Goal: Answer question/provide support

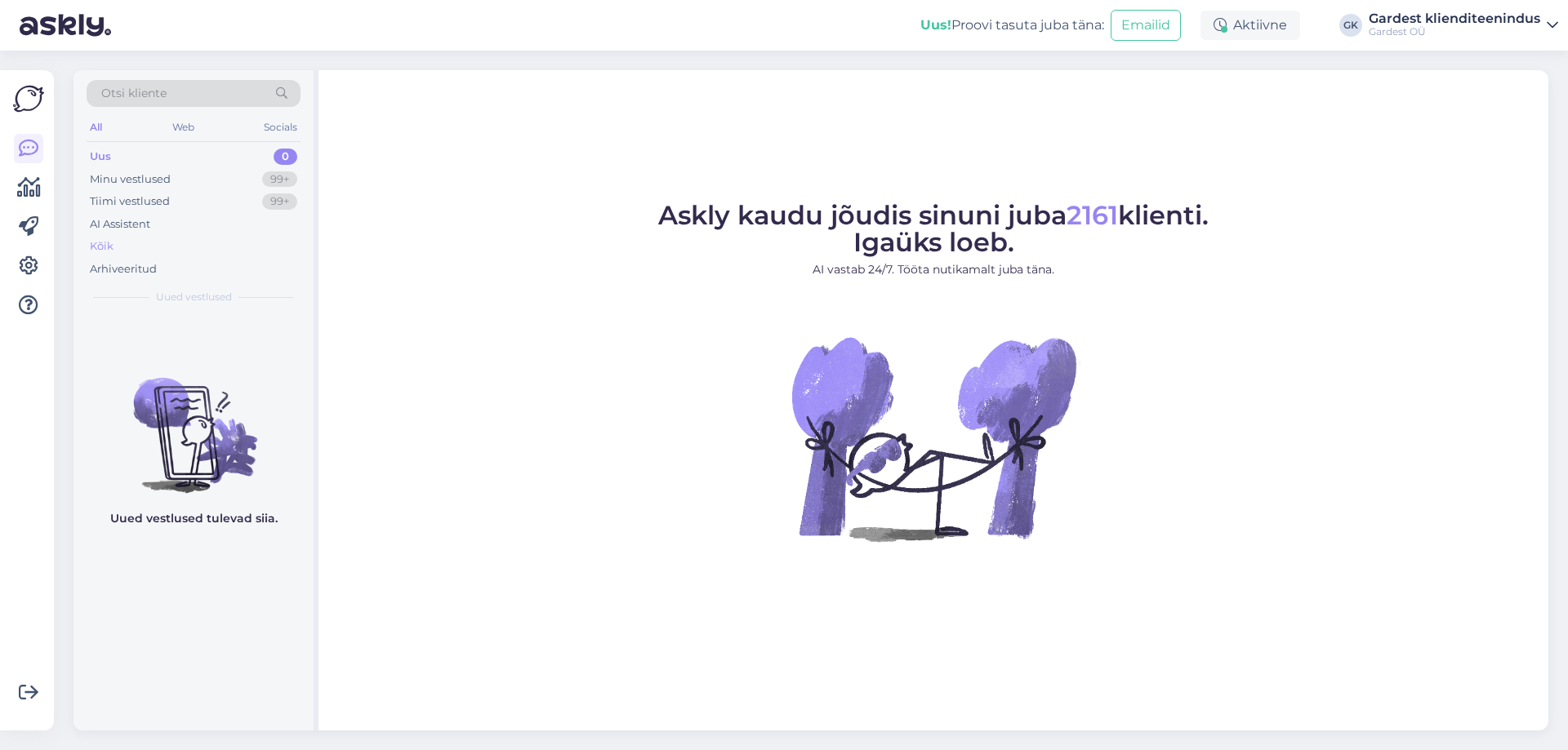
click at [111, 243] on div "Kõik" at bounding box center [101, 247] width 24 height 17
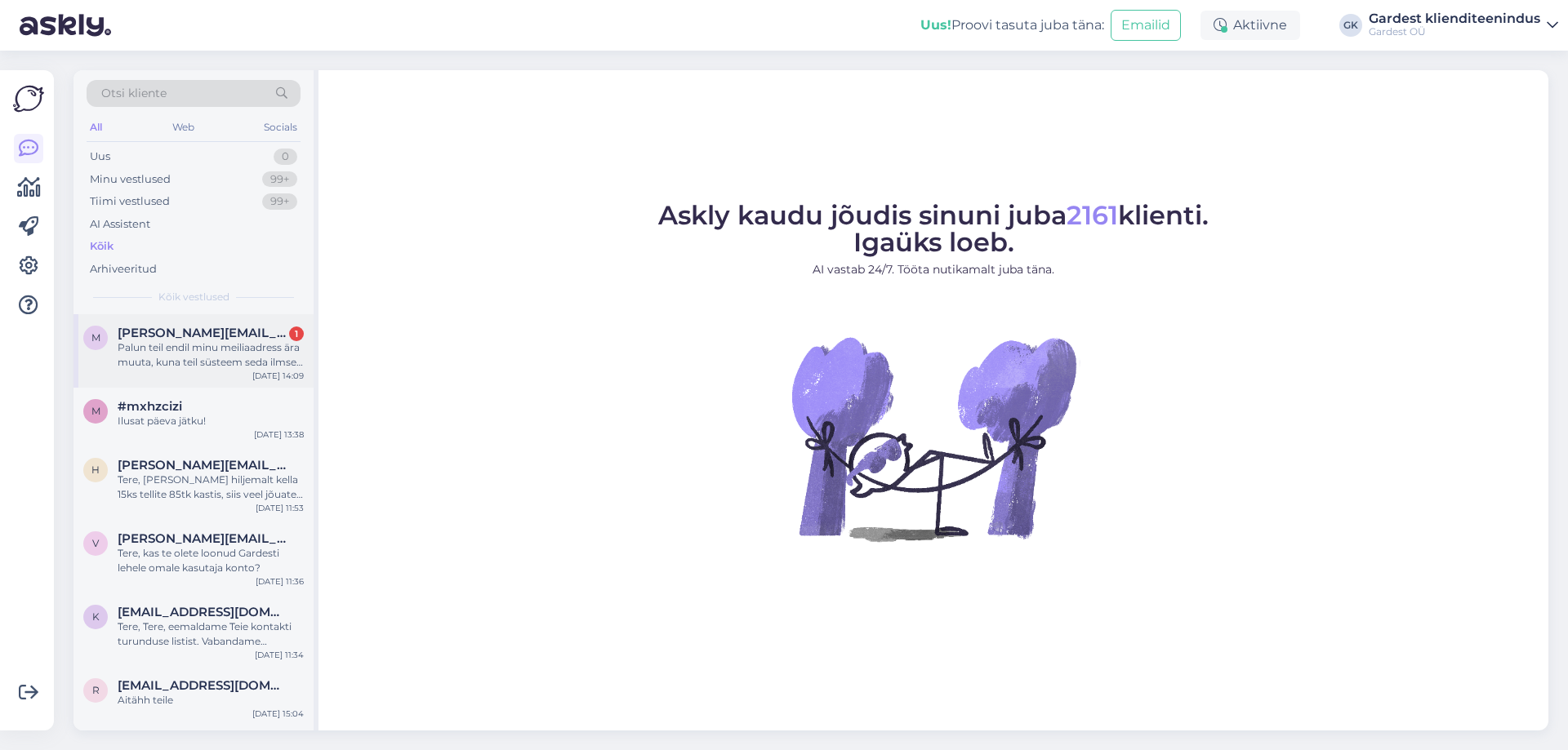
click at [174, 350] on div "Palun teil endil minu meiliaadress ära muuta, kuna teil süsteem seda ilmselt võ…" at bounding box center [211, 355] width 186 height 29
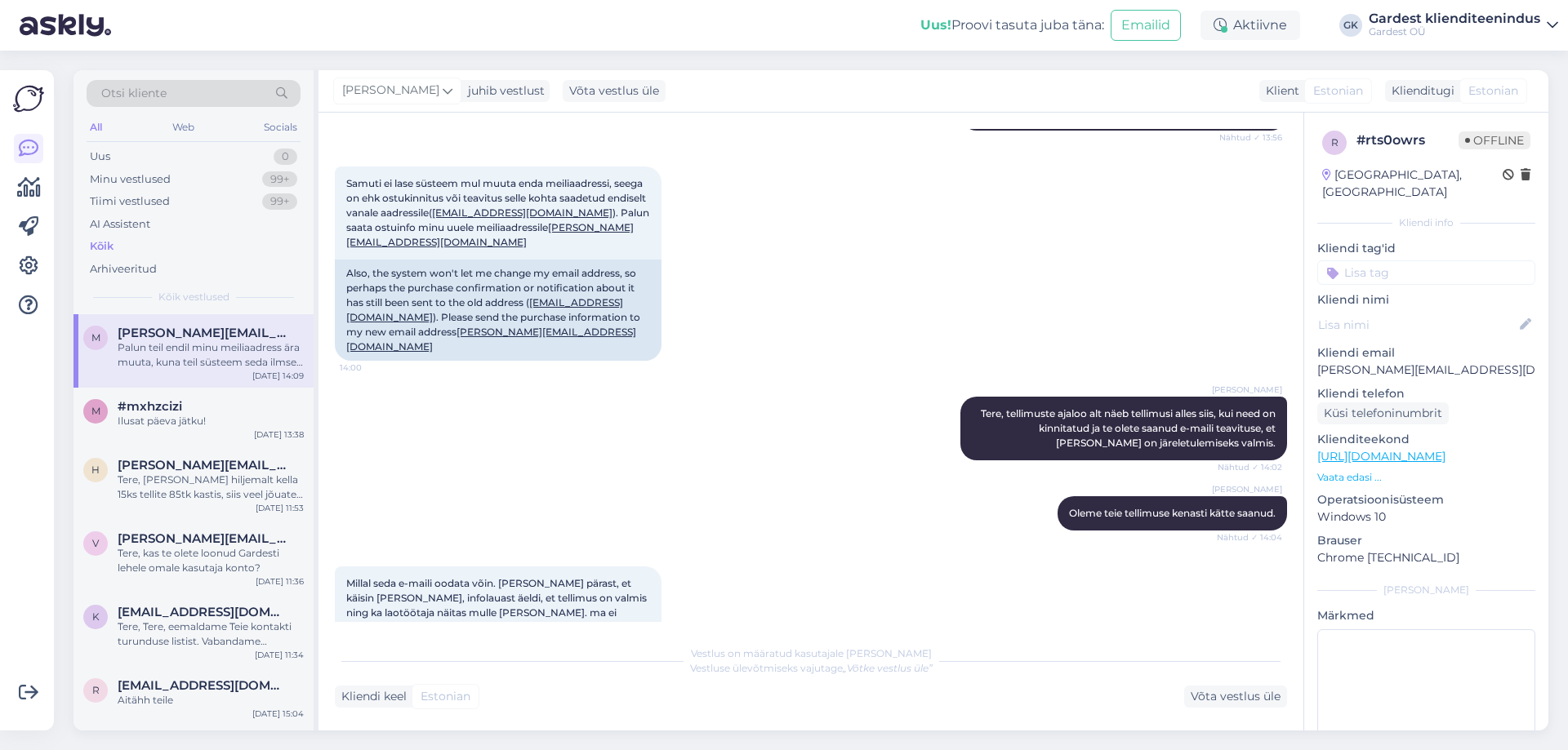
scroll to position [570, 0]
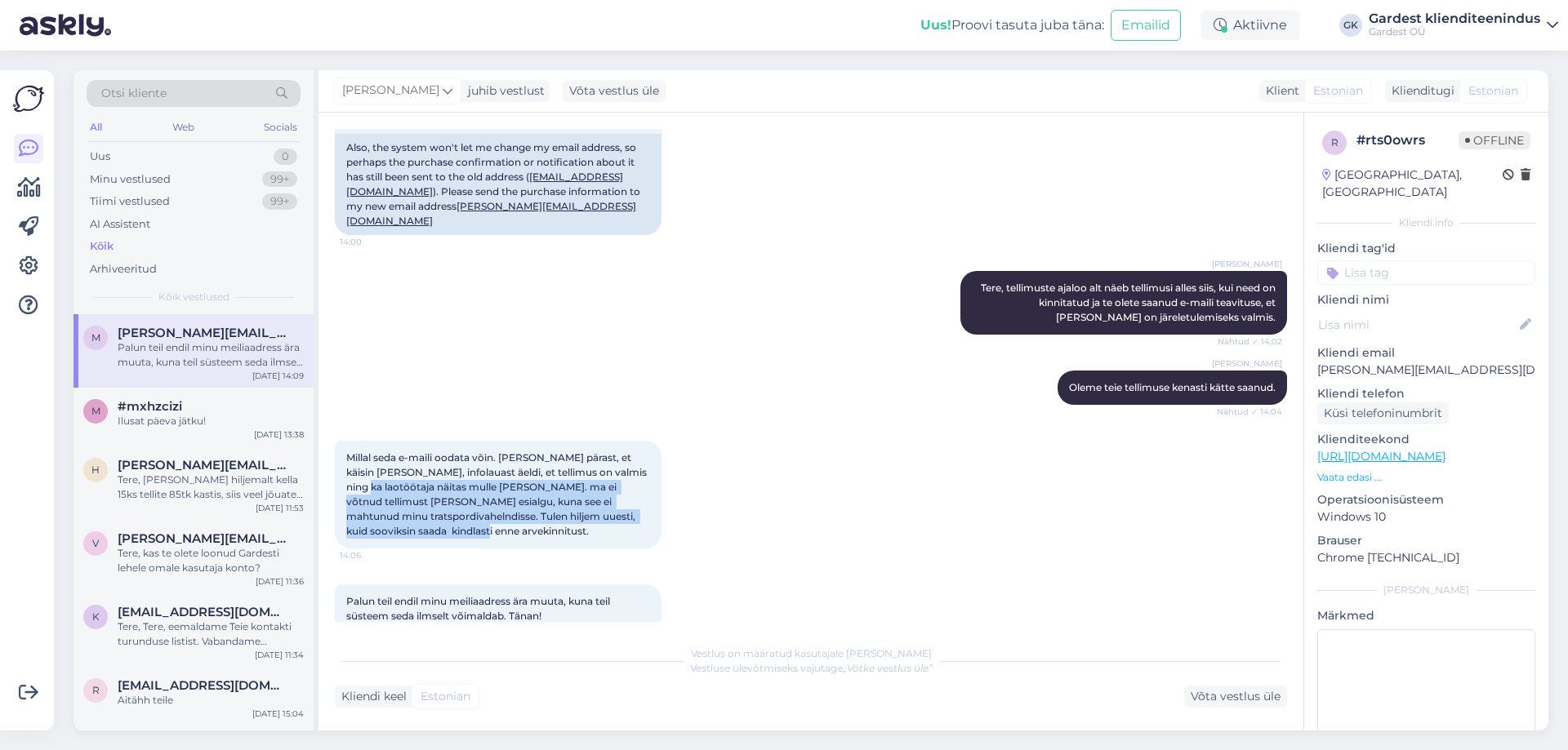
drag, startPoint x: 356, startPoint y: 453, endPoint x: 630, endPoint y: 499, distance: 277.8
click at [630, 499] on div "Millal seda e-maili oodata võin. [PERSON_NAME] pärast, et käisin [PERSON_NAME],…" at bounding box center [498, 495] width 327 height 108
click at [796, 480] on div "Millal seda e-maili oodata võin. [PERSON_NAME] pärast, et käisin [PERSON_NAME],…" at bounding box center [811, 494] width 952 height 144
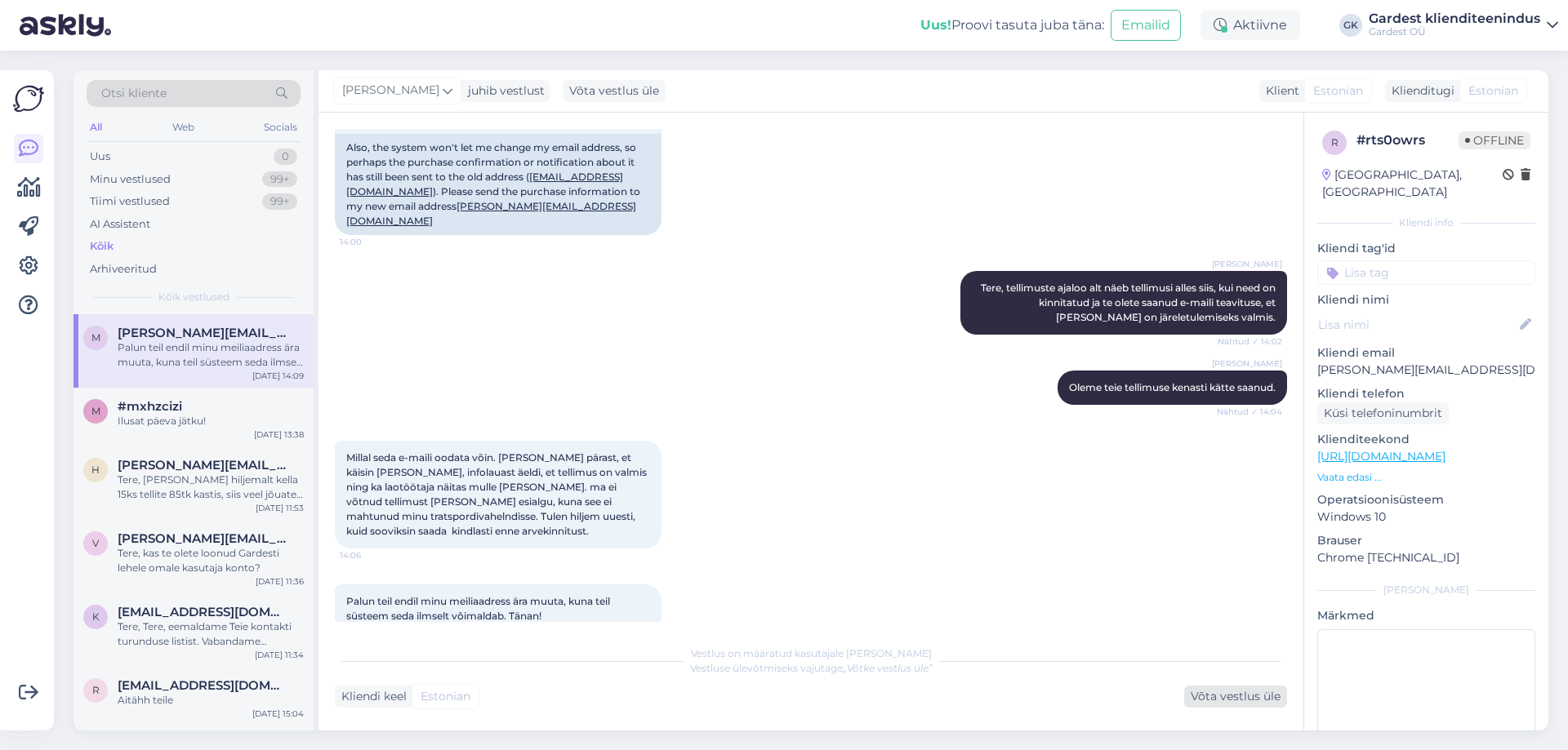
click at [1217, 699] on div "Võta vestlus üle" at bounding box center [1236, 697] width 103 height 22
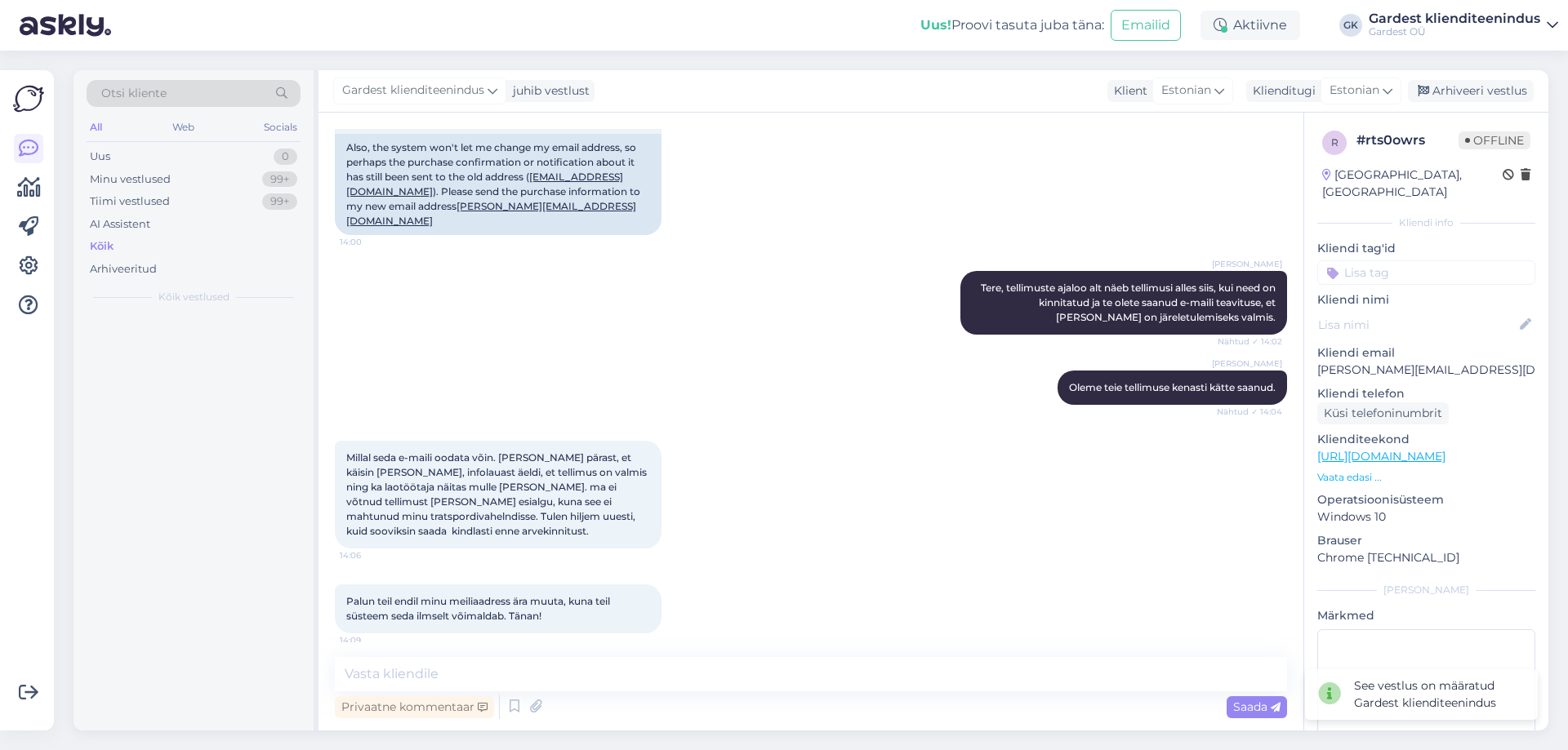
scroll to position [550, 0]
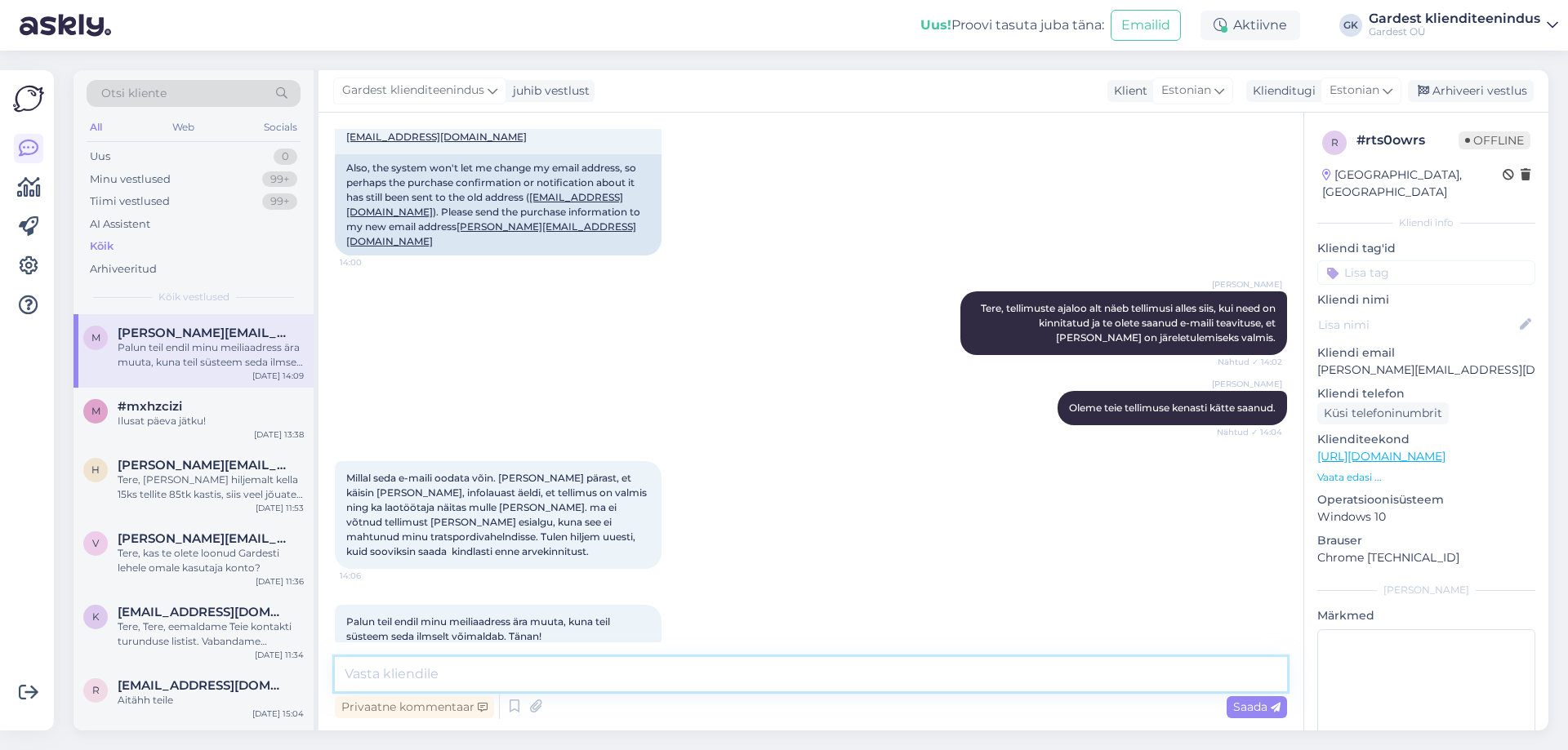
click at [433, 681] on textarea at bounding box center [811, 674] width 952 height 34
click at [466, 679] on textarea at bounding box center [811, 674] width 952 height 34
type textarea "T"
click at [514, 668] on textarea "Vaatame [PERSON_NAME]" at bounding box center [811, 674] width 952 height 34
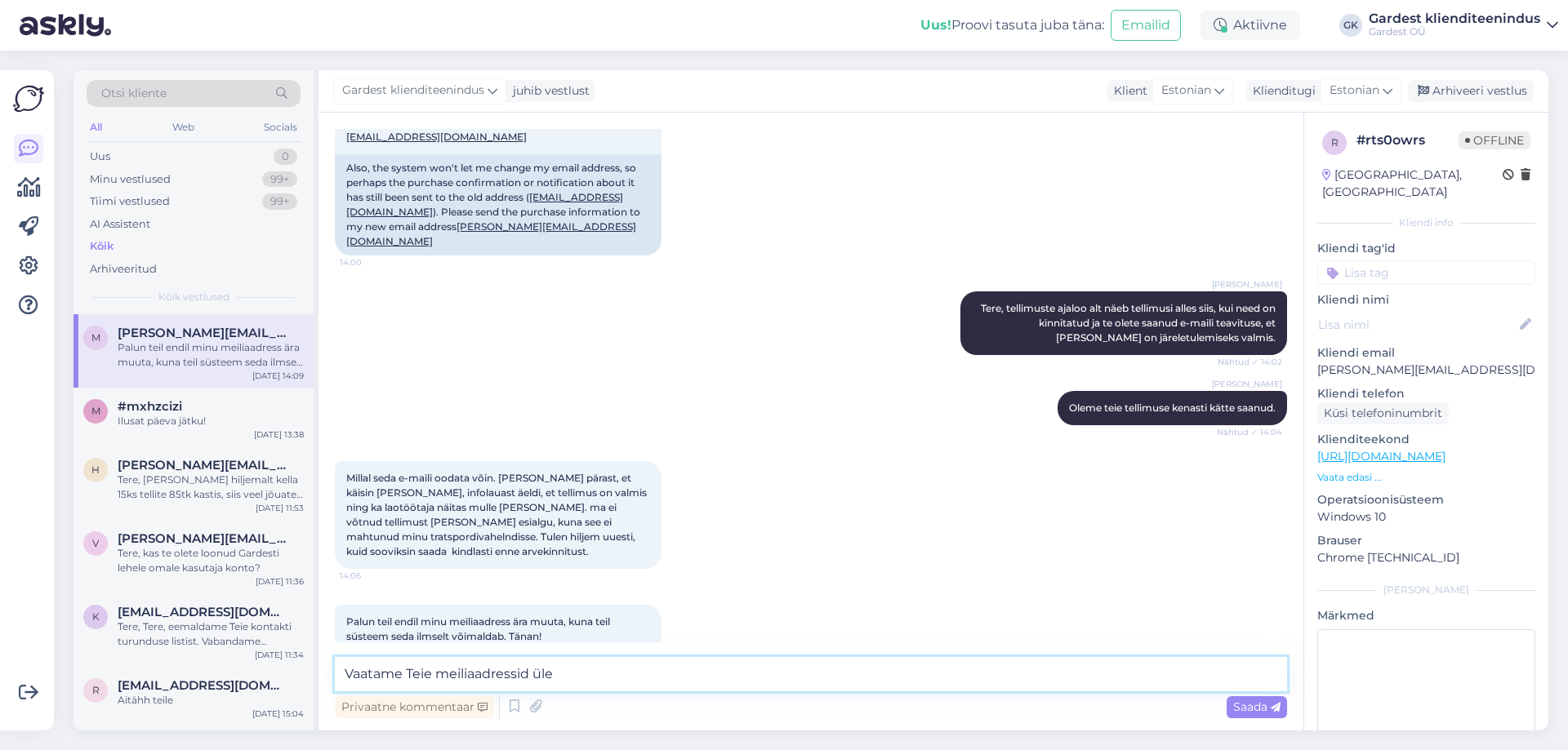
drag, startPoint x: 528, startPoint y: 680, endPoint x: 440, endPoint y: 677, distance: 88.1
click at [440, 677] on textarea "Vaatame Teie meiliaadressid üle" at bounding box center [811, 674] width 952 height 34
click at [636, 672] on textarea "Vaatame Teie meiliaadressid üle" at bounding box center [811, 674] width 952 height 34
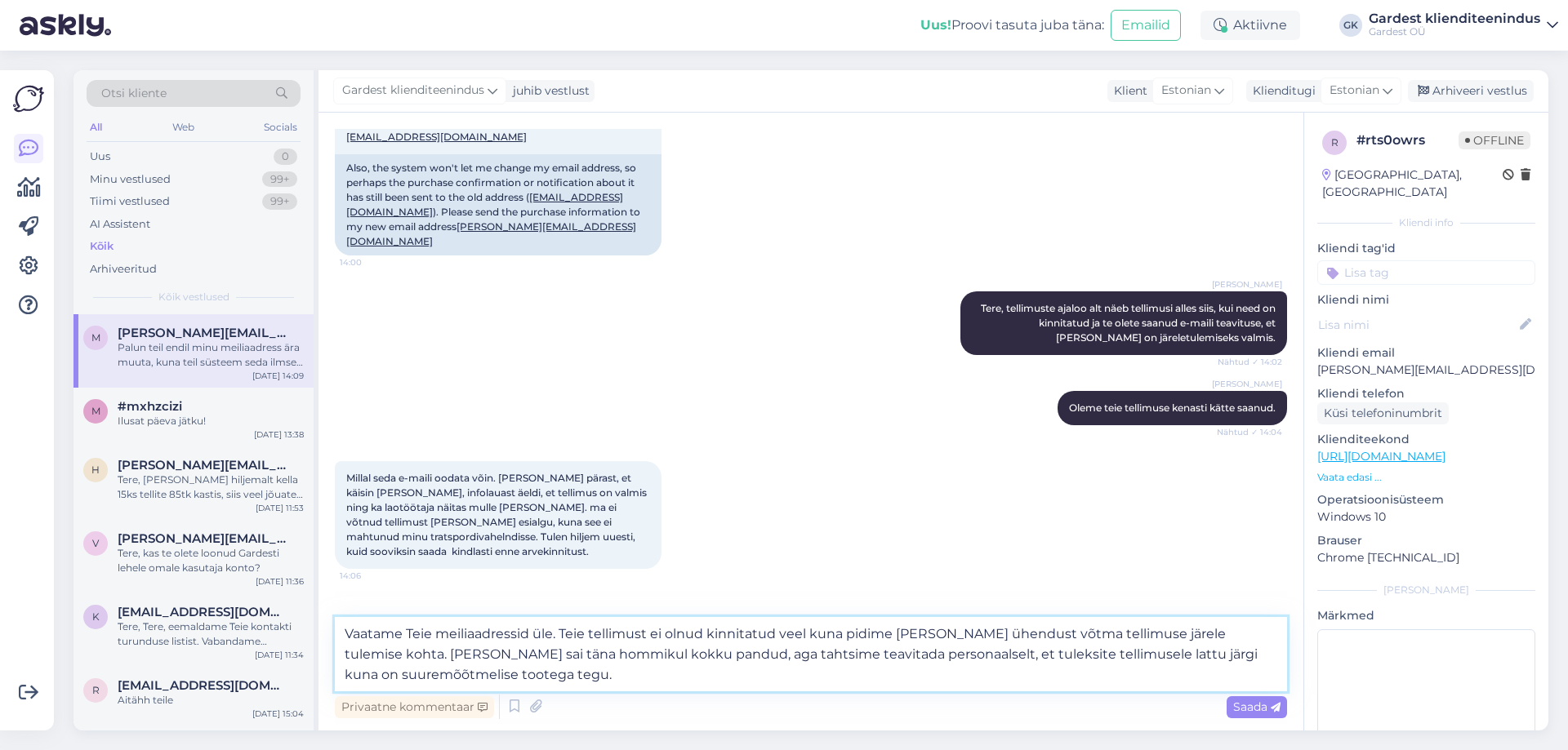
click at [869, 654] on textarea "Vaatame Teie meiliaadressid üle. Teie tellimust ei olnud kinnitatud veel kuna p…" at bounding box center [811, 654] width 952 height 74
click at [602, 677] on textarea "Vaatame Teie meiliaadressid üle. Teie tellimust ei olnud kinnitatud veel kuna p…" at bounding box center [811, 654] width 952 height 74
type textarea "Vaatame Teie meiliaadressid üle. Teie tellimust ei olnud kinnitatud veel kuna p…"
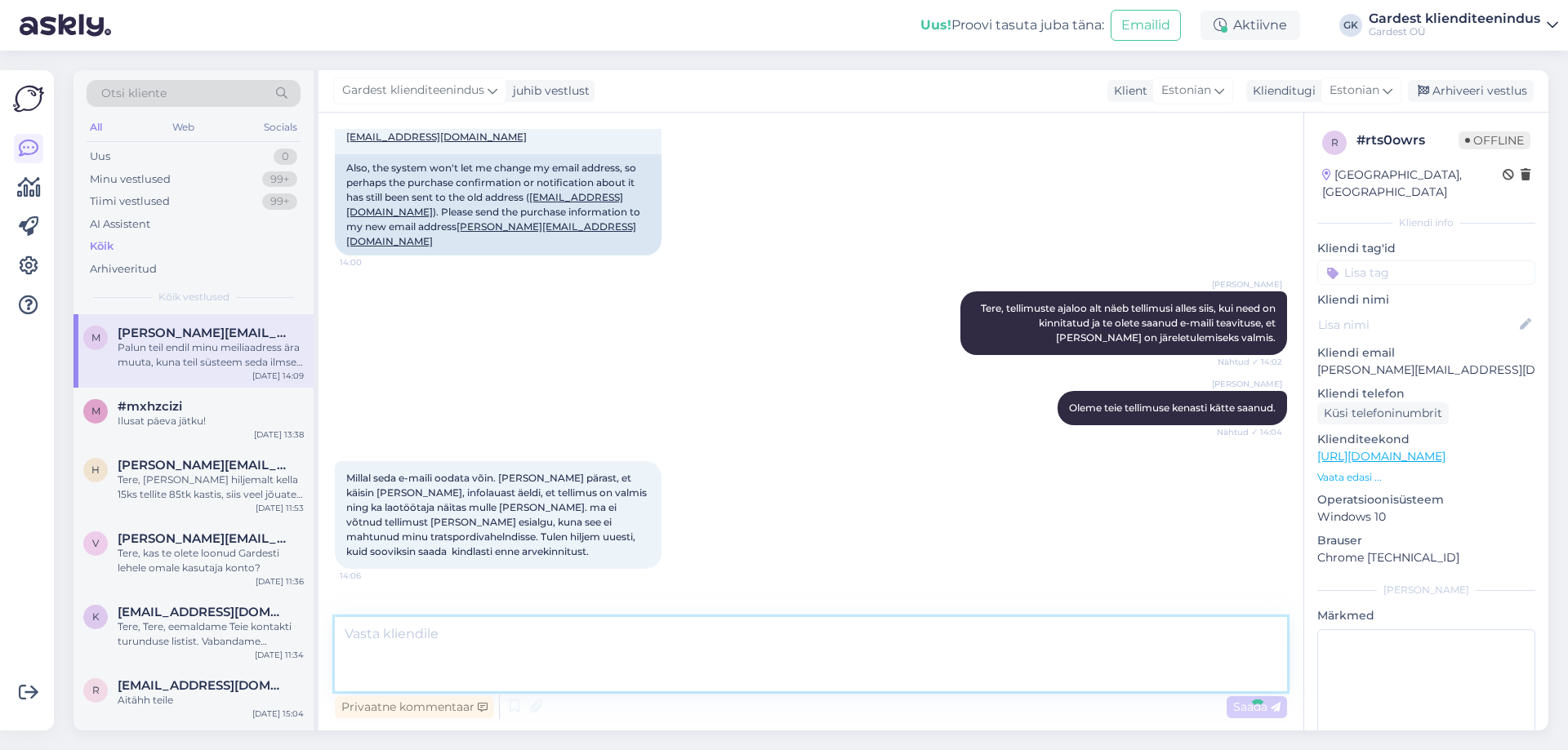
scroll to position [708, 0]
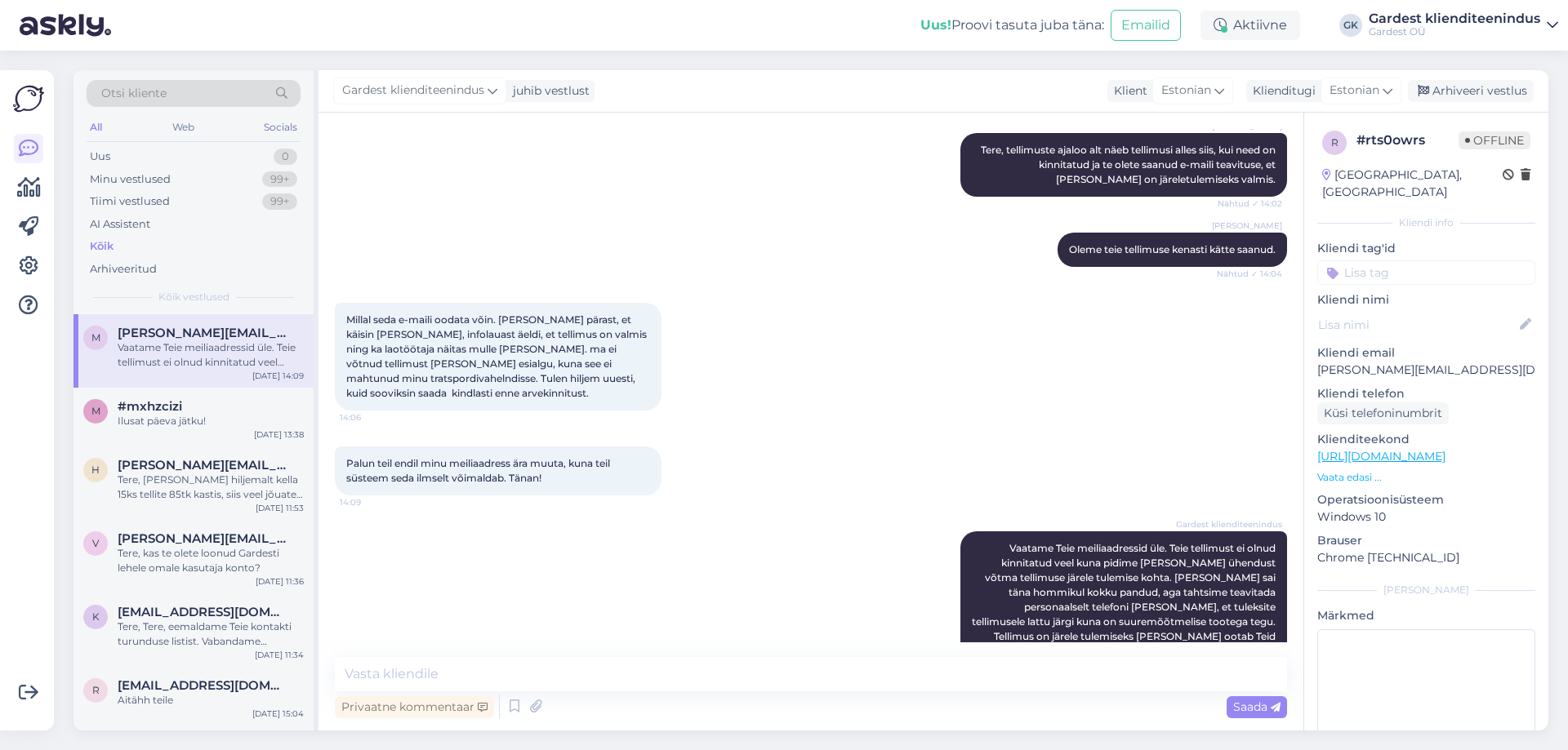
click at [542, 215] on div "[PERSON_NAME] teie tellimuse kenasti kätte saanud. Nähtud ✓ 14:04" at bounding box center [811, 250] width 952 height 71
